Goal: Transaction & Acquisition: Register for event/course

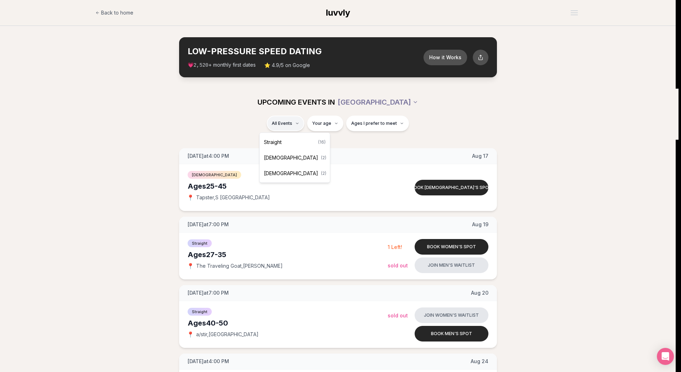
click at [284, 140] on div "Straight ( 16 )" at bounding box center [294, 142] width 67 height 16
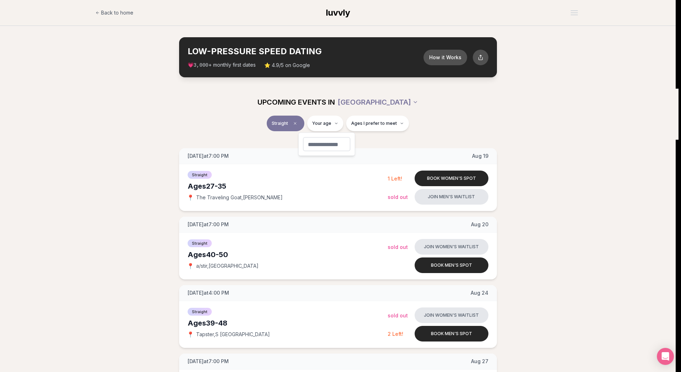
type input "**"
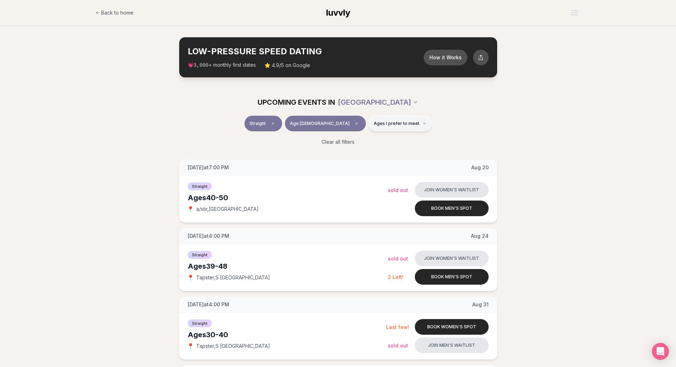
click at [422, 124] on icon "button" at bounding box center [424, 123] width 4 height 4
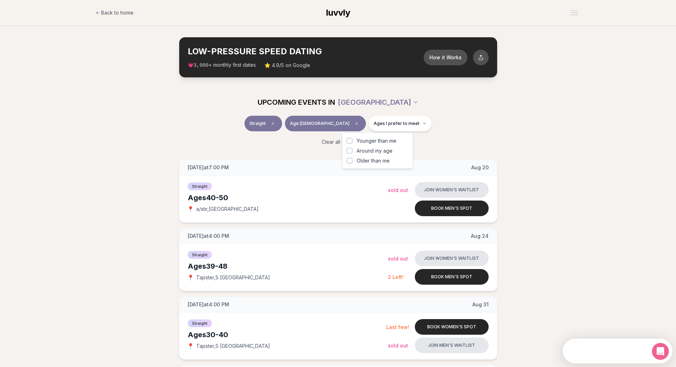
click at [390, 139] on span "Younger than me" at bounding box center [377, 140] width 40 height 7
click at [352, 139] on button "Younger than me" at bounding box center [350, 141] width 6 height 6
click at [386, 149] on span "Around my age" at bounding box center [375, 150] width 36 height 7
click at [352, 149] on button "Around my age" at bounding box center [350, 151] width 6 height 6
click at [513, 130] on div "Straight Age [DEMOGRAPHIC_DATA] Younger + Same age" at bounding box center [337, 125] width 397 height 18
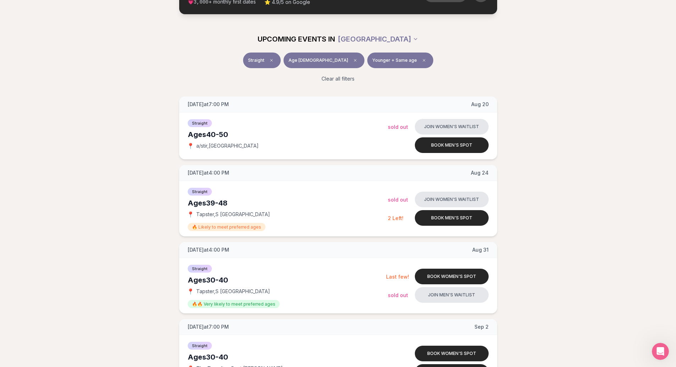
scroll to position [71, 0]
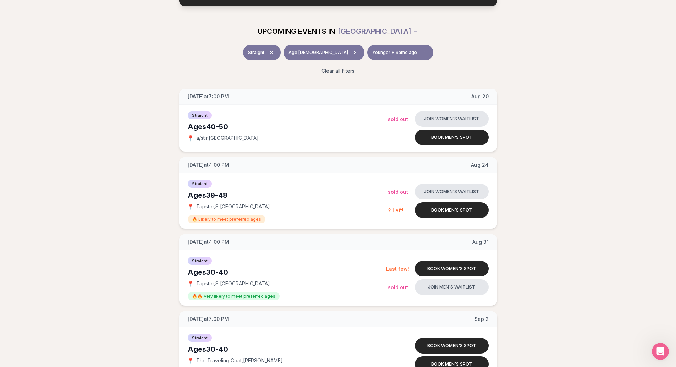
click at [380, 51] on span "Younger + Same age" at bounding box center [394, 53] width 45 height 6
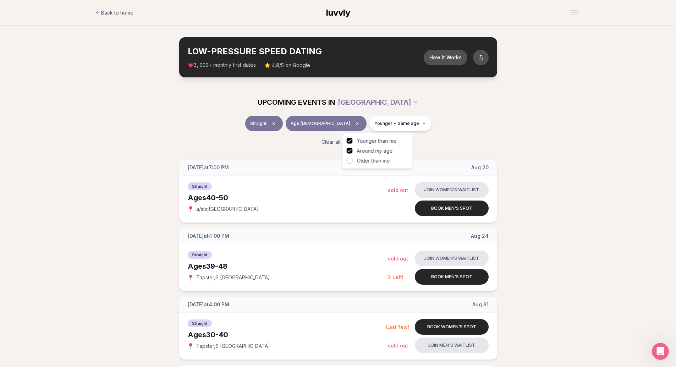
click at [372, 151] on span "Around my age" at bounding box center [375, 150] width 36 height 7
click at [352, 151] on button "Around my age" at bounding box center [350, 151] width 6 height 6
click at [476, 140] on div "Clear all filters" at bounding box center [337, 142] width 397 height 16
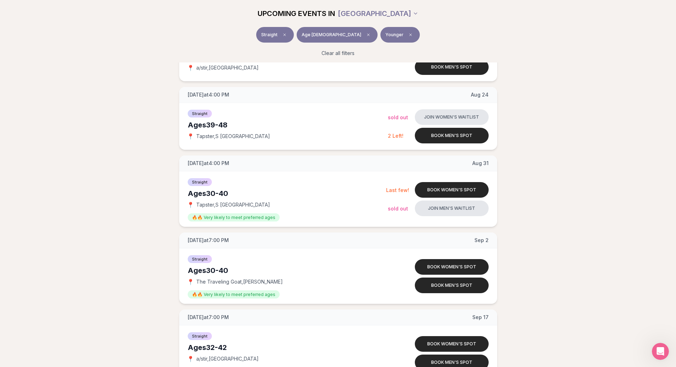
scroll to position [142, 0]
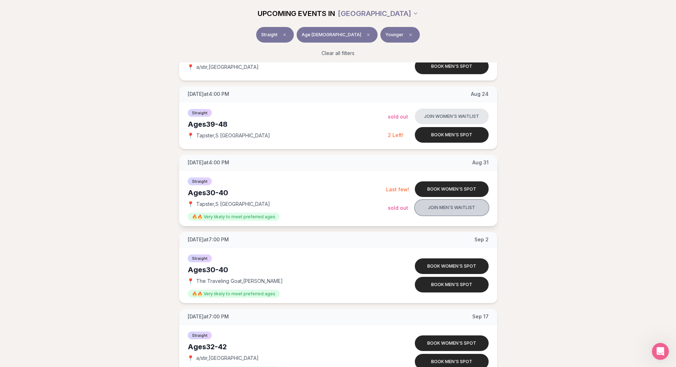
click at [452, 209] on button "Join men's waitlist" at bounding box center [452, 208] width 74 height 16
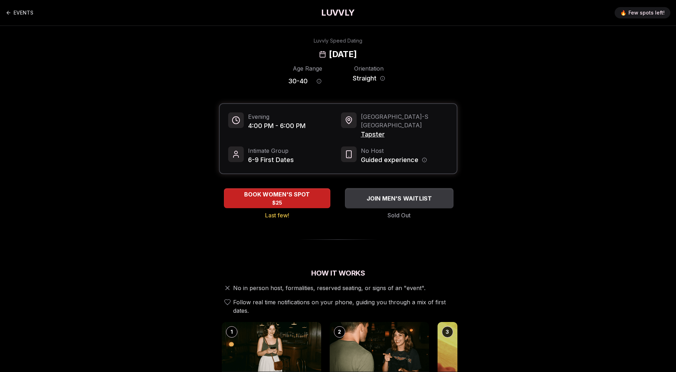
click at [416, 194] on span "JOIN MEN'S WAITLIST" at bounding box center [399, 198] width 68 height 9
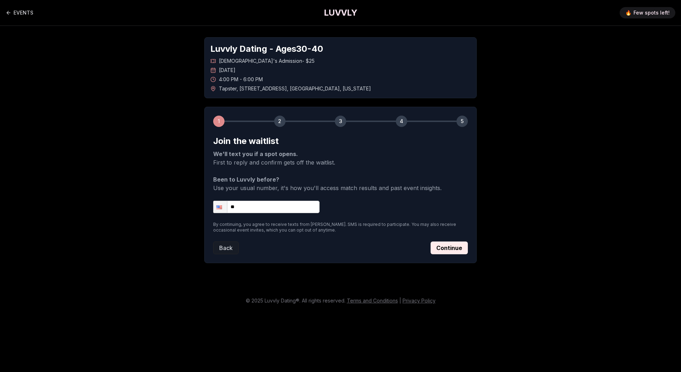
click at [269, 209] on input "**" at bounding box center [266, 207] width 106 height 12
type input "**********"
click at [448, 250] on button "Continue" at bounding box center [449, 248] width 37 height 13
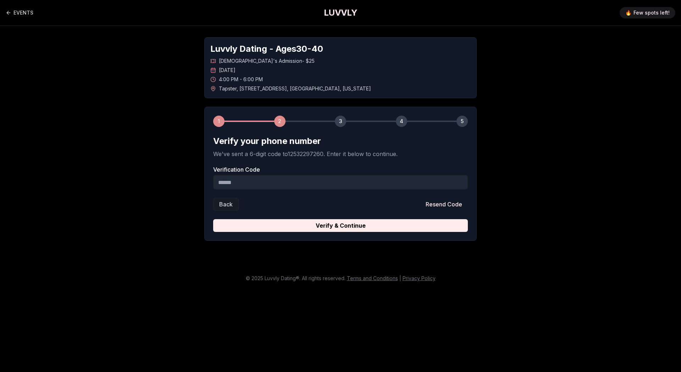
click at [260, 182] on input "Verification Code" at bounding box center [340, 182] width 255 height 14
click at [292, 188] on input "Verification Code" at bounding box center [340, 182] width 255 height 14
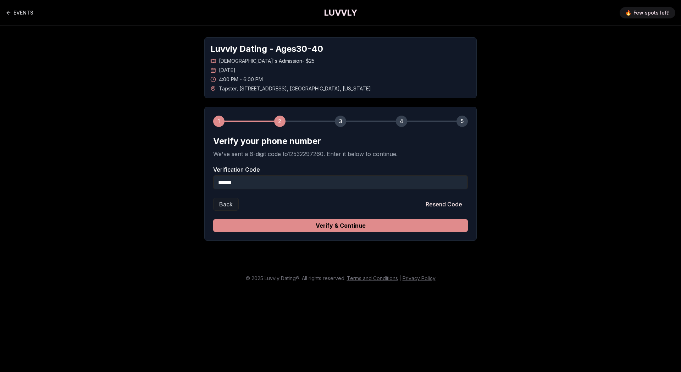
type input "******"
click at [353, 222] on button "Verify & Continue" at bounding box center [340, 225] width 255 height 13
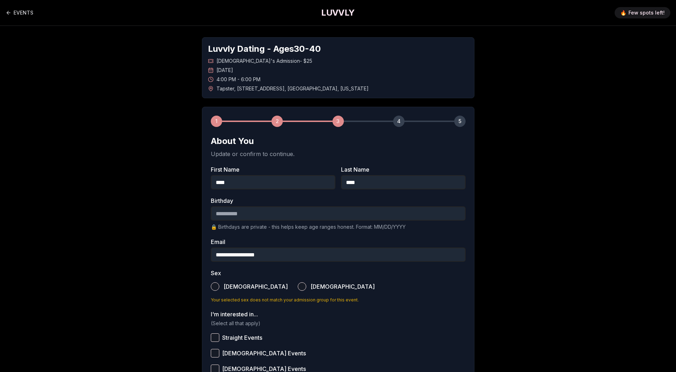
click at [225, 209] on input "Birthday" at bounding box center [338, 213] width 255 height 14
type input "**********"
drag, startPoint x: 254, startPoint y: 210, endPoint x: 142, endPoint y: 208, distance: 112.9
click at [134, 208] on div "**********" at bounding box center [338, 267] width 497 height 482
click at [257, 218] on input "Birthday" at bounding box center [338, 213] width 255 height 14
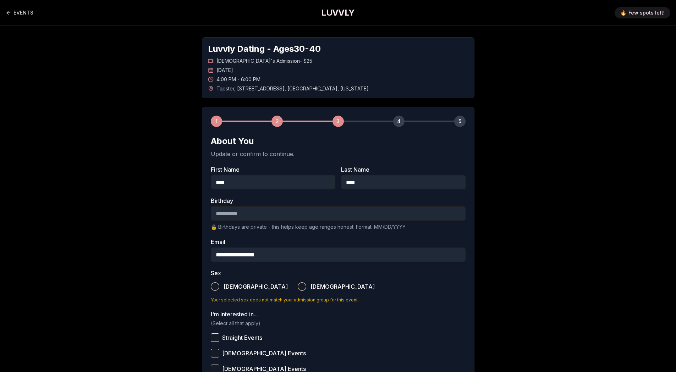
type input "**********"
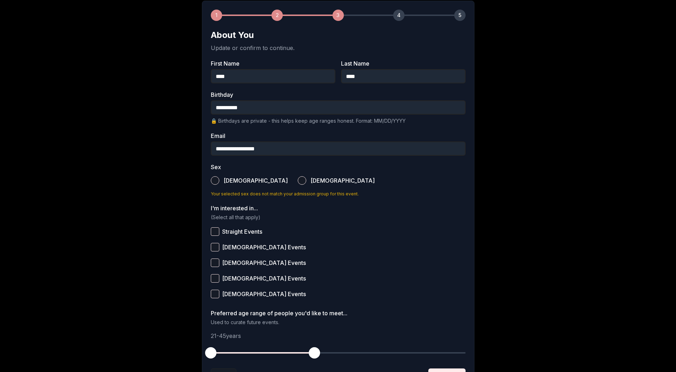
scroll to position [106, 0]
click at [216, 182] on button "[DEMOGRAPHIC_DATA]" at bounding box center [215, 180] width 9 height 9
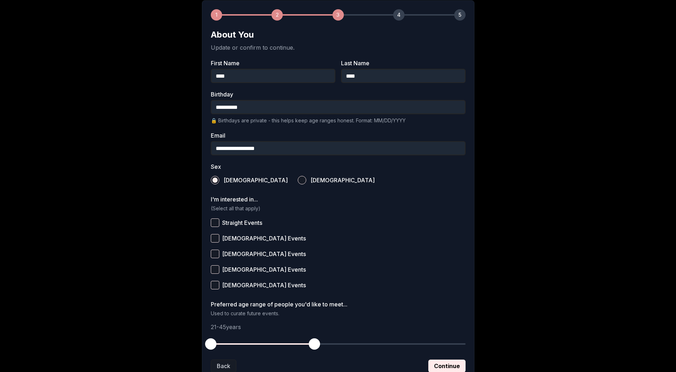
click at [216, 221] on button "Straight Events" at bounding box center [215, 223] width 9 height 9
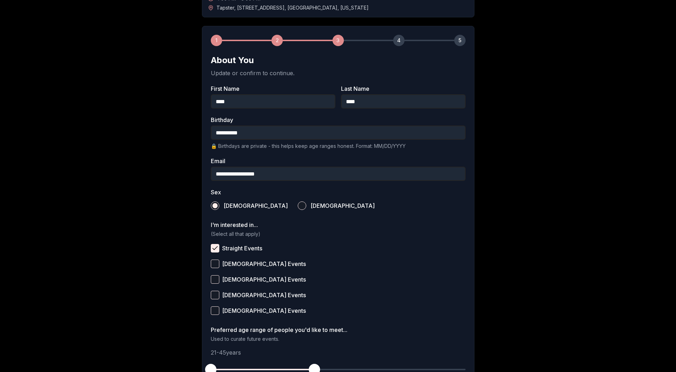
scroll to position [162, 0]
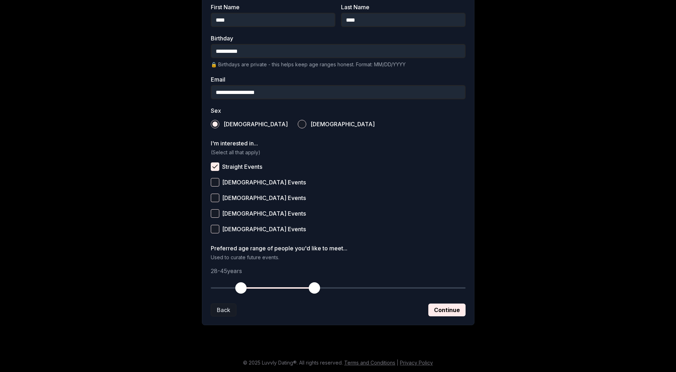
drag, startPoint x: 213, startPoint y: 290, endPoint x: 240, endPoint y: 293, distance: 27.5
click at [240, 293] on span "button" at bounding box center [240, 287] width 11 height 11
drag, startPoint x: 309, startPoint y: 290, endPoint x: 294, endPoint y: 291, distance: 15.3
click at [294, 291] on span "button" at bounding box center [292, 287] width 11 height 11
click at [293, 291] on span "button" at bounding box center [292, 287] width 11 height 11
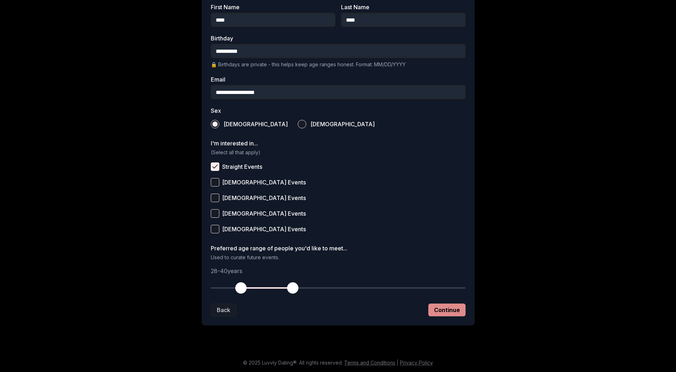
click at [438, 306] on button "Continue" at bounding box center [446, 310] width 37 height 13
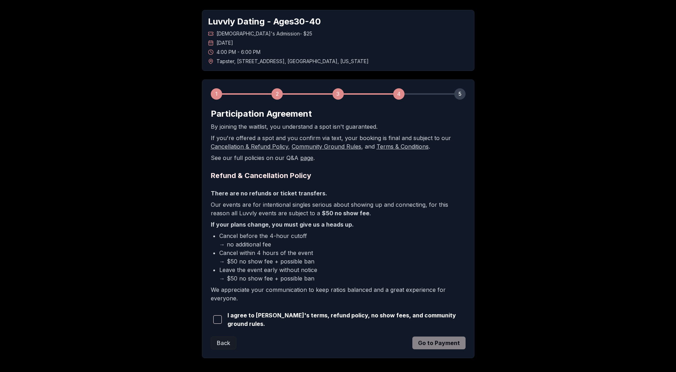
scroll to position [35, 0]
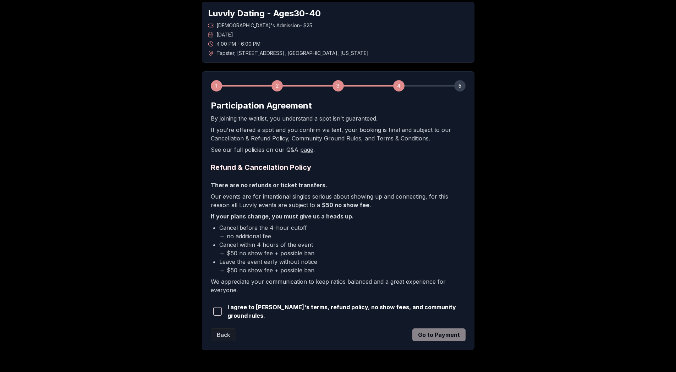
drag, startPoint x: 219, startPoint y: 307, endPoint x: 338, endPoint y: 319, distance: 120.2
click at [219, 307] on span "button" at bounding box center [217, 311] width 9 height 9
click at [434, 333] on button "Go to Payment" at bounding box center [438, 335] width 53 height 13
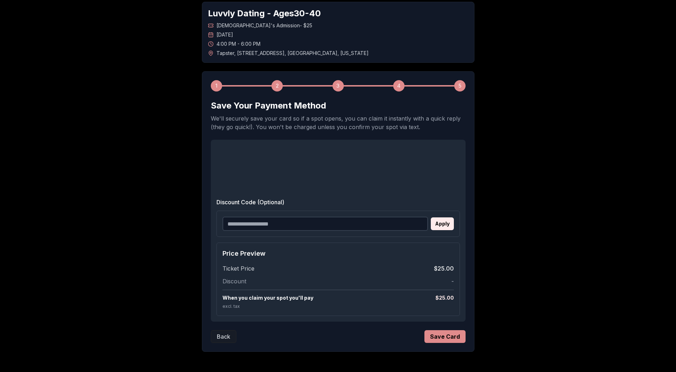
click at [440, 335] on button "Save Card" at bounding box center [444, 336] width 41 height 13
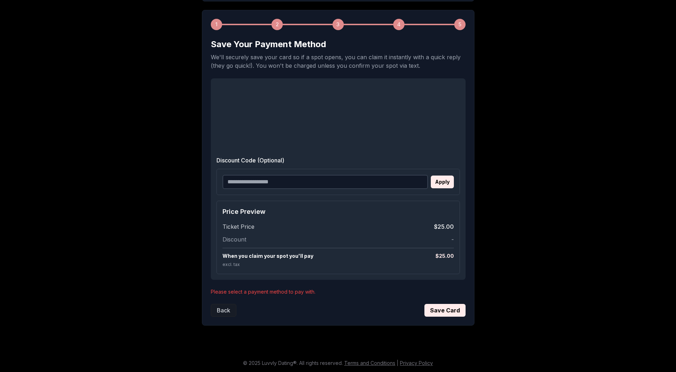
scroll to position [97, 0]
click at [441, 312] on button "Save Card" at bounding box center [444, 310] width 41 height 13
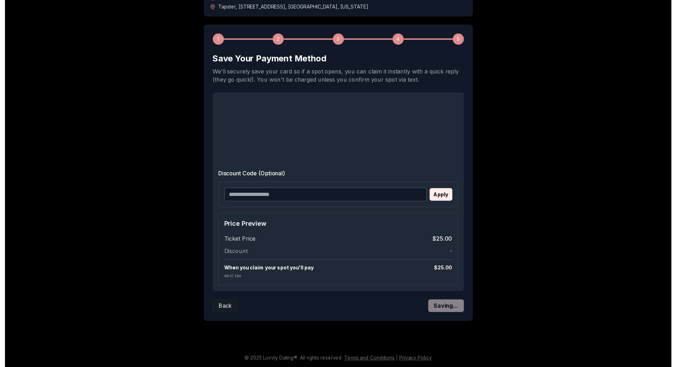
scroll to position [0, 0]
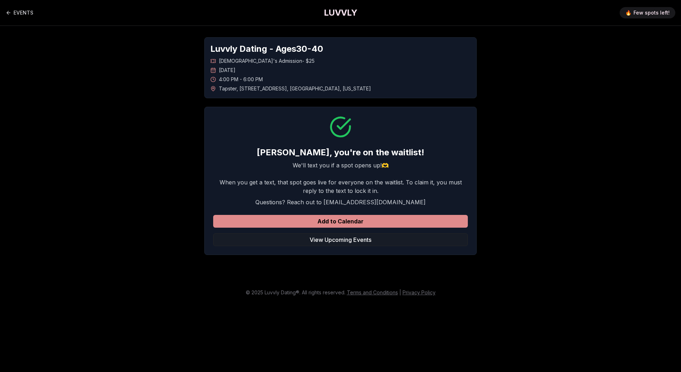
click at [350, 220] on button "Add to Calendar" at bounding box center [340, 221] width 255 height 13
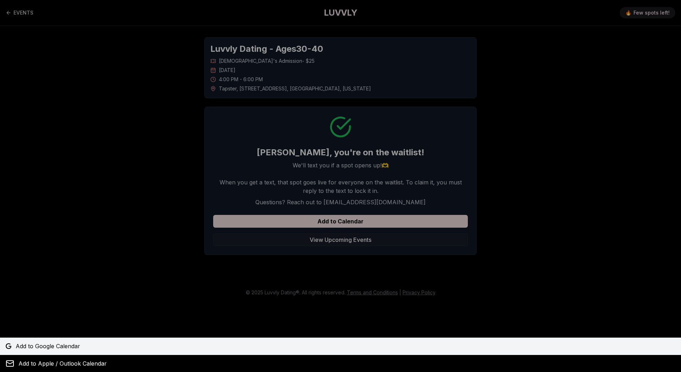
click at [53, 340] on link "Add to Google Calendar" at bounding box center [340, 346] width 681 height 17
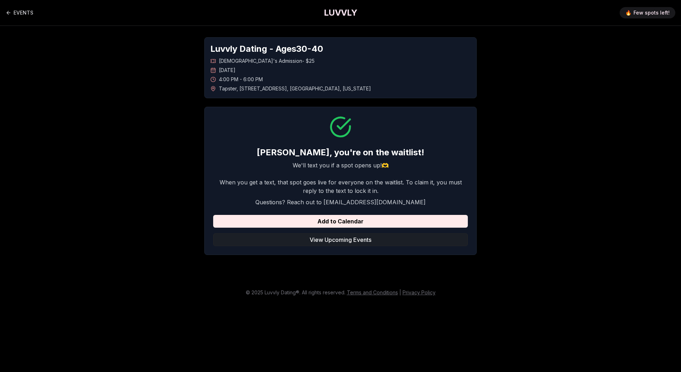
click at [346, 242] on button "View Upcoming Events" at bounding box center [340, 239] width 255 height 13
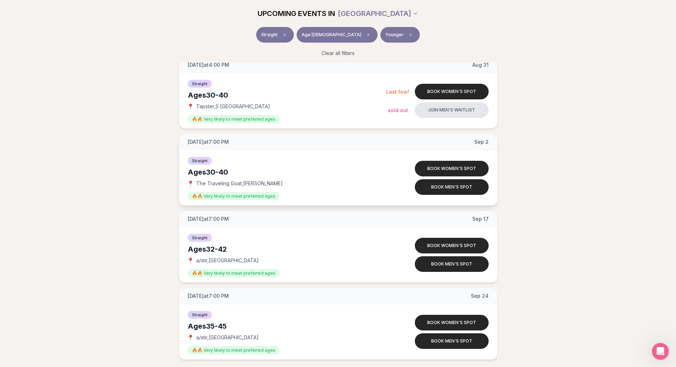
scroll to position [248, 0]
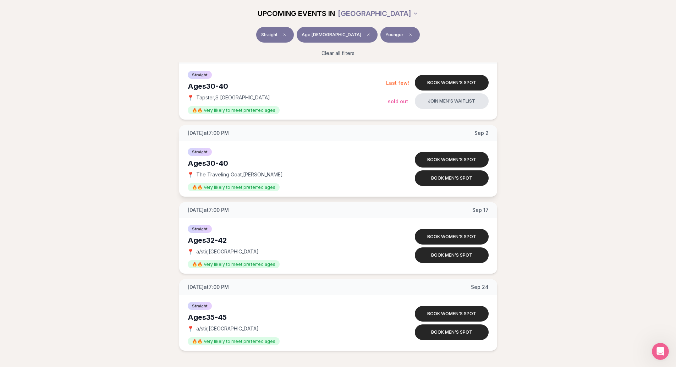
drag, startPoint x: 428, startPoint y: 178, endPoint x: 387, endPoint y: 185, distance: 41.6
click at [428, 178] on button "Book men's spot" at bounding box center [452, 178] width 74 height 16
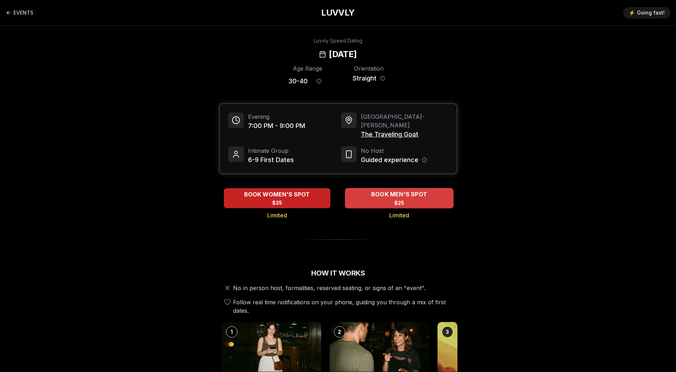
click at [396, 199] on span "$25" at bounding box center [399, 202] width 10 height 7
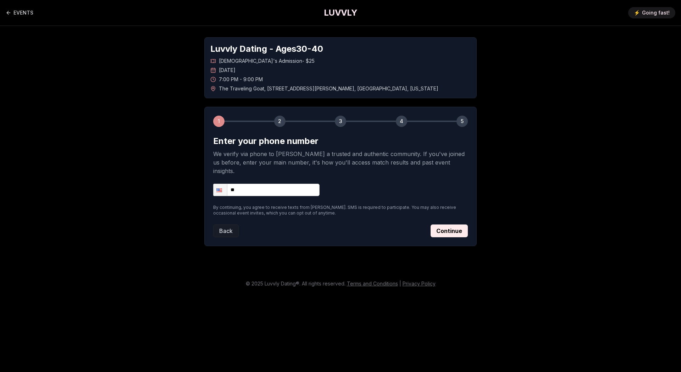
click at [274, 184] on input "**" at bounding box center [266, 190] width 106 height 12
type input "**********"
click at [450, 228] on button "Continue" at bounding box center [449, 231] width 37 height 13
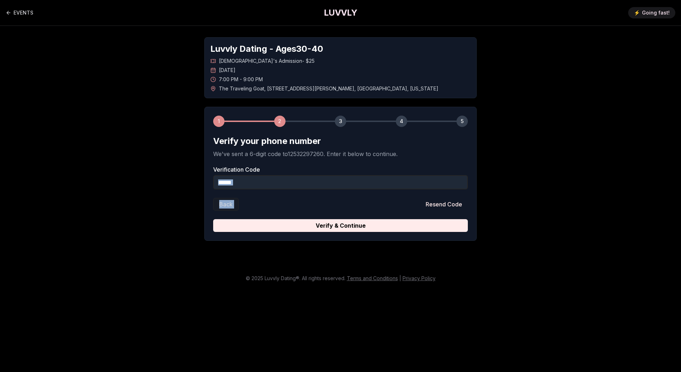
click at [340, 188] on form "Verify your phone number We've sent a 6-digit code to 12532297260 . Enter it be…" at bounding box center [340, 184] width 255 height 97
click at [340, 183] on input "Verification Code" at bounding box center [340, 182] width 255 height 14
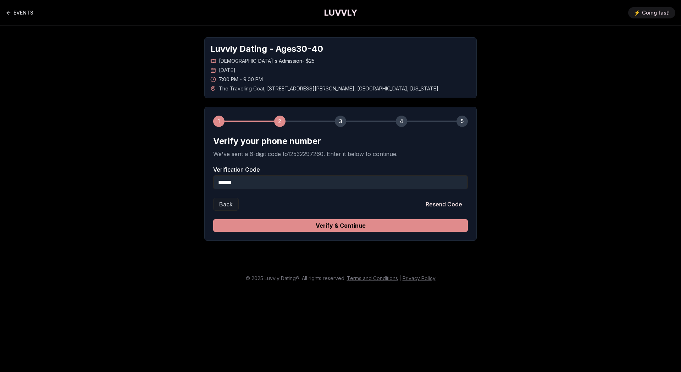
type input "******"
click at [393, 230] on button "Verify & Continue" at bounding box center [340, 225] width 255 height 13
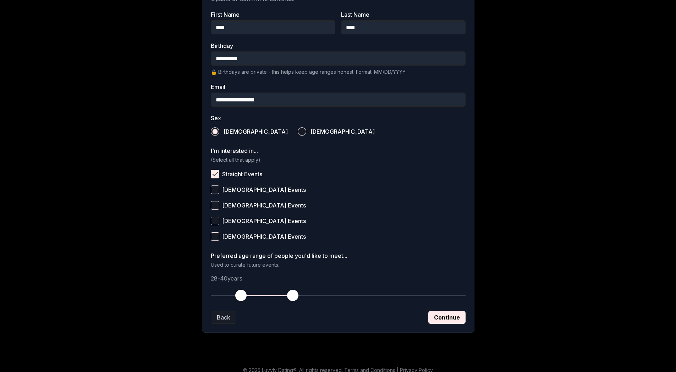
scroll to position [162, 0]
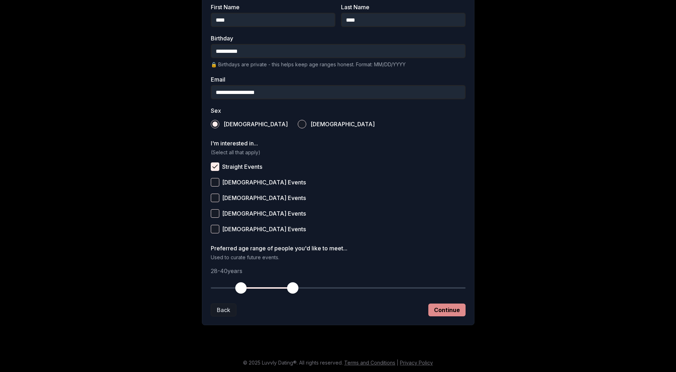
click at [453, 309] on button "Continue" at bounding box center [446, 310] width 37 height 13
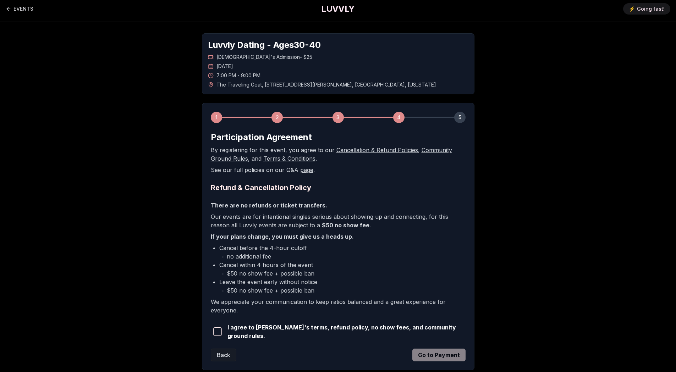
scroll to position [0, 0]
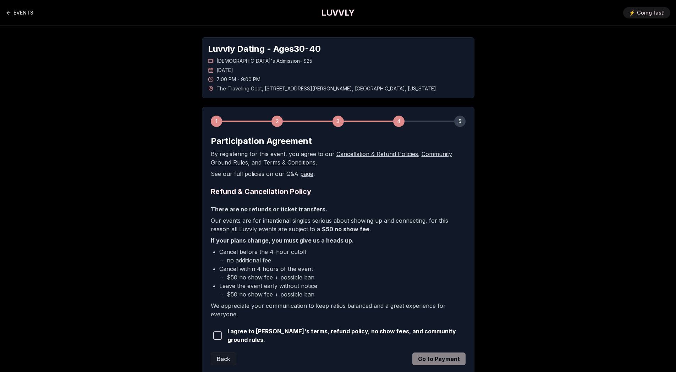
click at [219, 332] on span "button" at bounding box center [217, 335] width 9 height 9
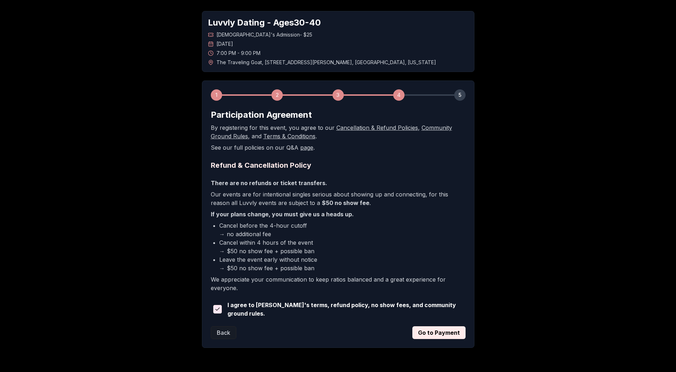
scroll to position [48, 0]
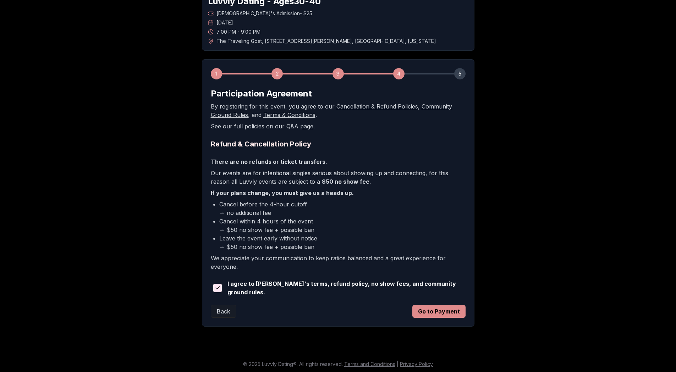
click at [427, 310] on button "Go to Payment" at bounding box center [438, 311] width 53 height 13
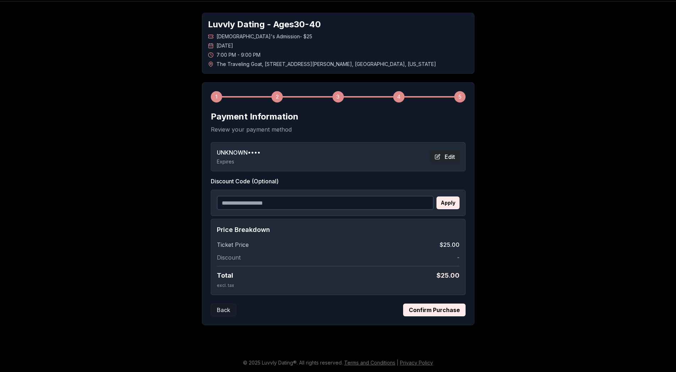
click at [453, 159] on button "Edit" at bounding box center [444, 156] width 29 height 13
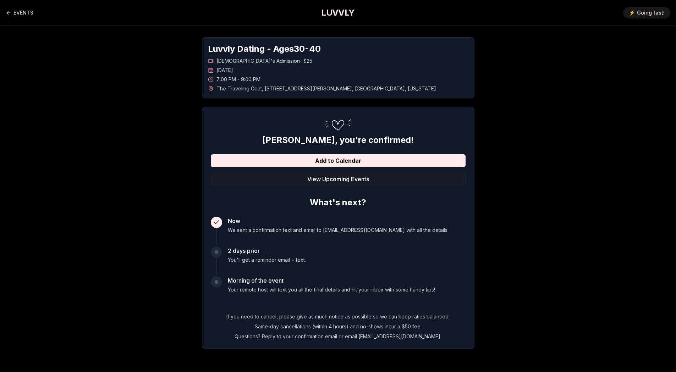
scroll to position [24, 0]
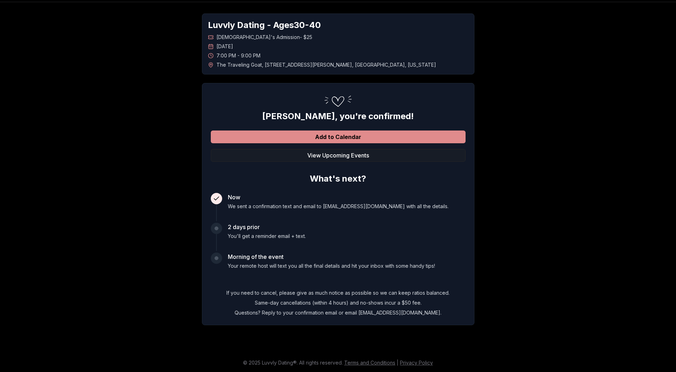
click at [324, 140] on button "Add to Calendar" at bounding box center [338, 137] width 255 height 13
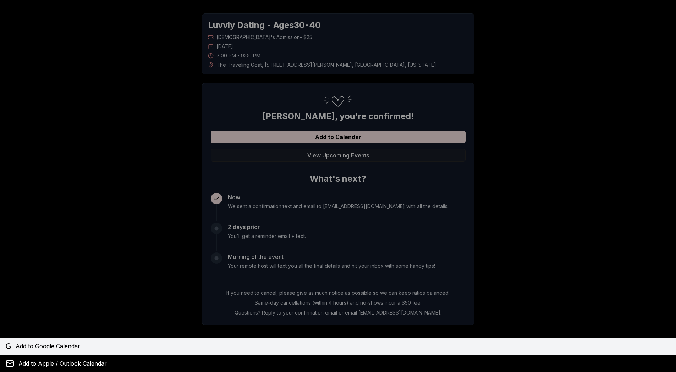
click at [83, 345] on link "Add to Google Calendar" at bounding box center [338, 346] width 676 height 17
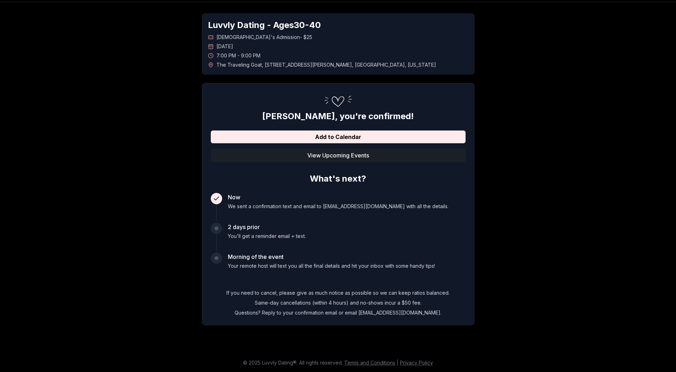
click at [349, 157] on button "View Upcoming Events" at bounding box center [338, 155] width 255 height 13
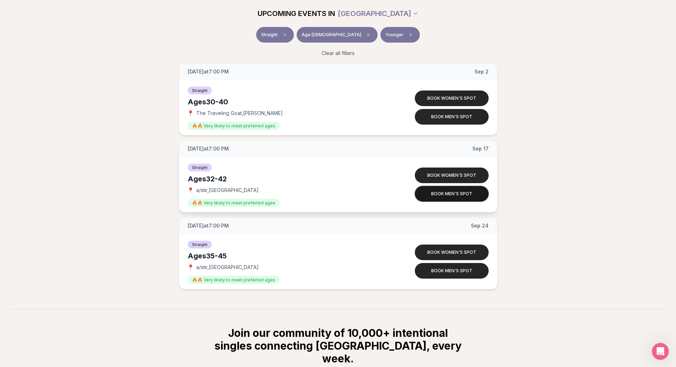
click at [452, 194] on button "Book men's spot" at bounding box center [452, 194] width 74 height 16
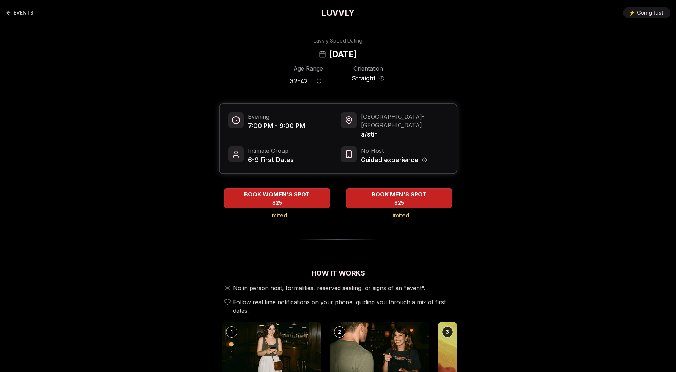
click at [368, 129] on span "a/stir" at bounding box center [404, 134] width 87 height 10
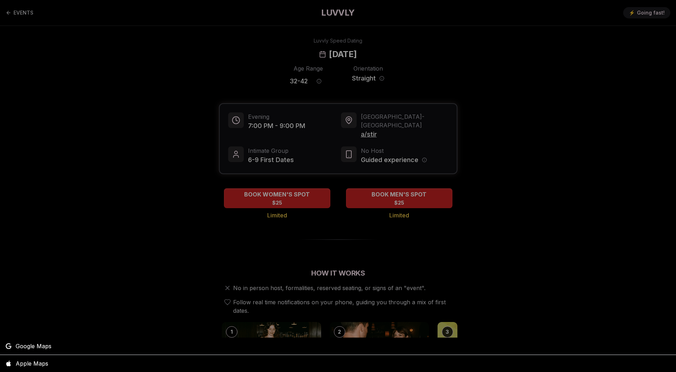
click at [71, 283] on div at bounding box center [338, 186] width 676 height 372
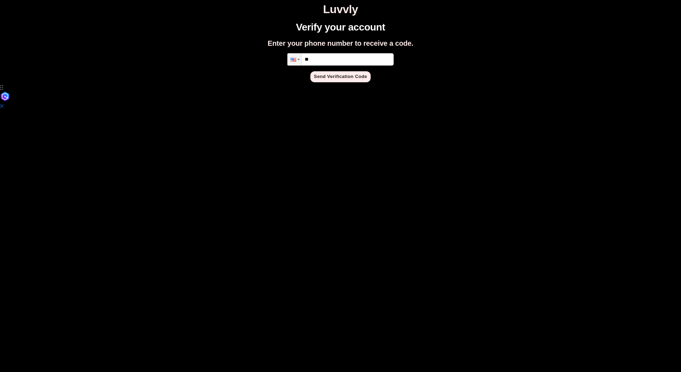
click at [324, 59] on input "**" at bounding box center [340, 59] width 106 height 12
type input "**********"
click at [340, 83] on html "**********" at bounding box center [340, 67] width 681 height 135
click at [342, 78] on button "Send Verification Code" at bounding box center [340, 76] width 60 height 11
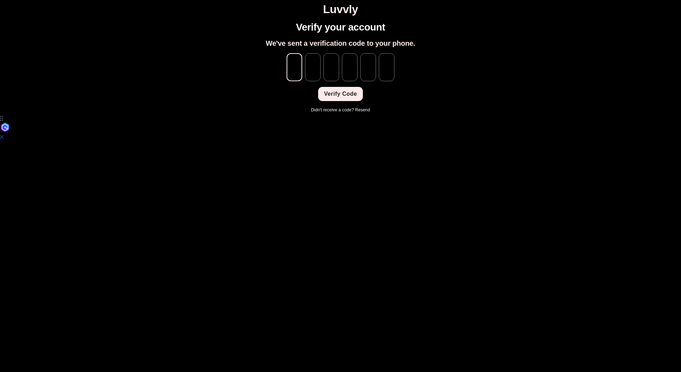
type input "*"
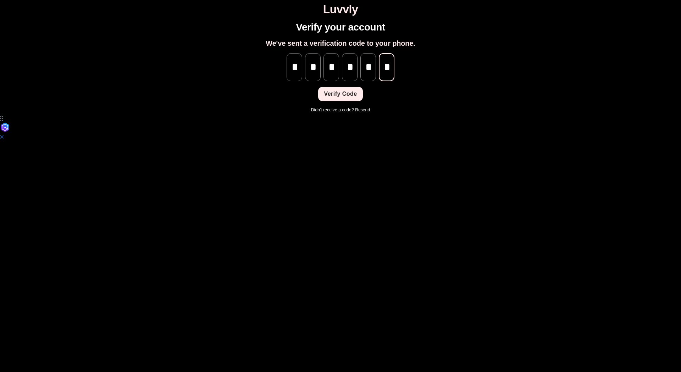
scroll to position [0, 1]
type input "*"
click at [326, 88] on button "Verify Code" at bounding box center [340, 94] width 44 height 14
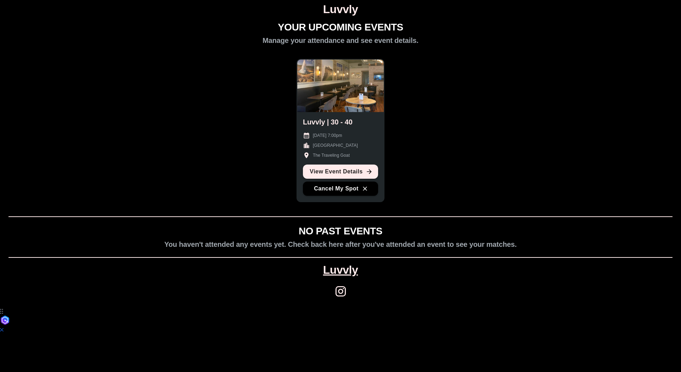
click at [244, 142] on div "YOUR UPCOMING EVENTS Manage your attendance and see event details. Luvvly | 30 …" at bounding box center [341, 164] width 676 height 285
